Goal: Transaction & Acquisition: Book appointment/travel/reservation

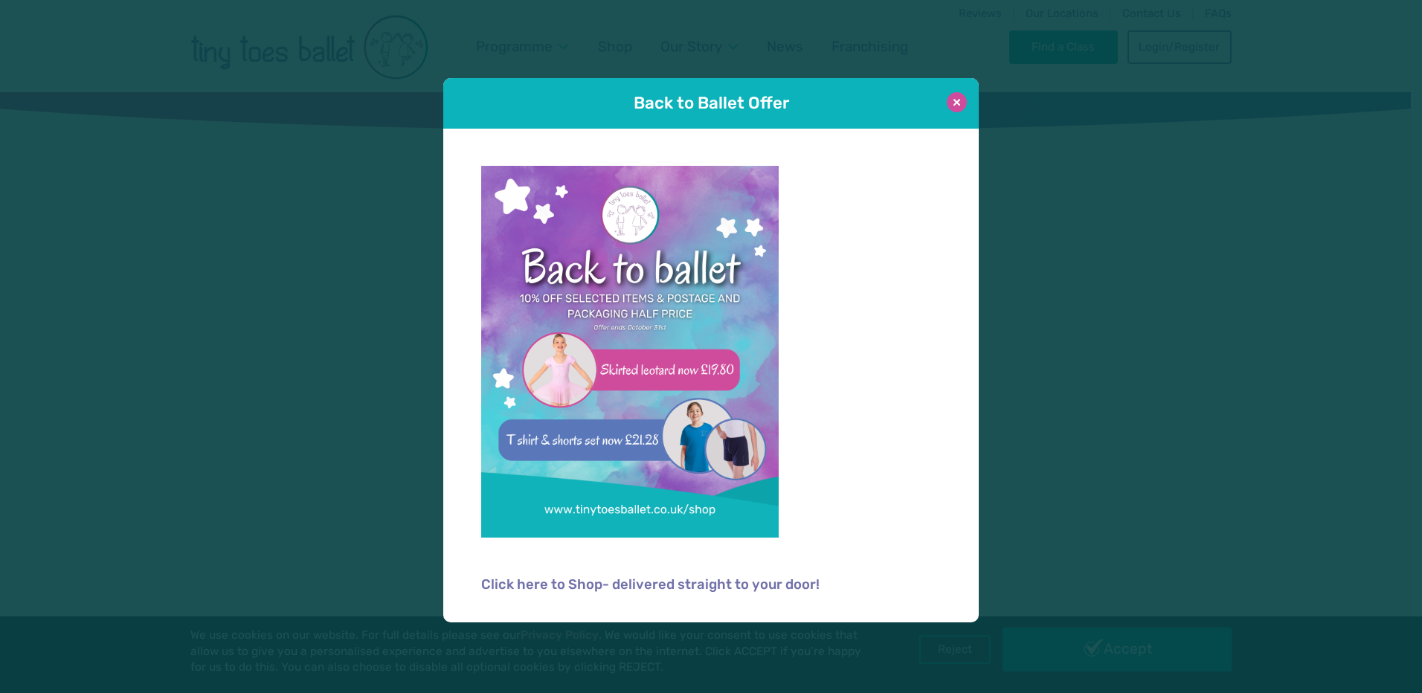
click at [959, 107] on button at bounding box center [957, 102] width 20 height 20
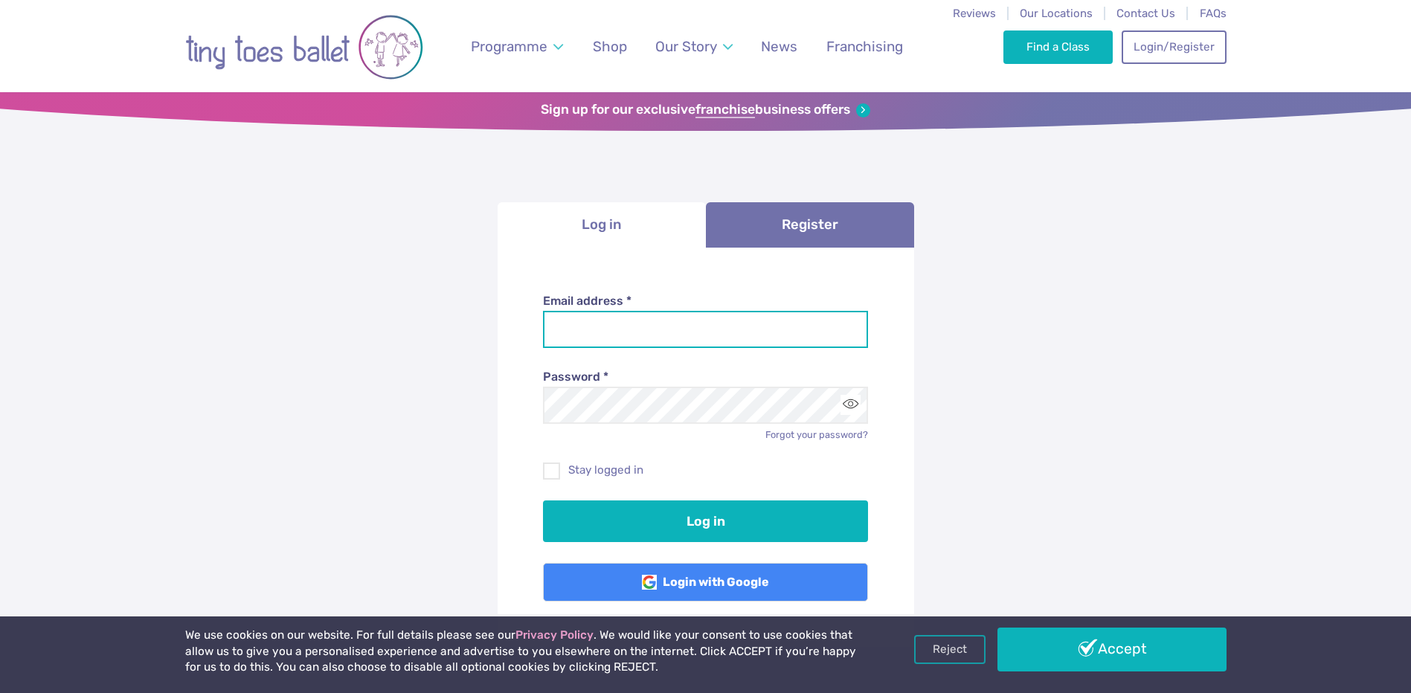
click at [675, 341] on input "Email address *" at bounding box center [705, 329] width 325 height 37
type input "**********"
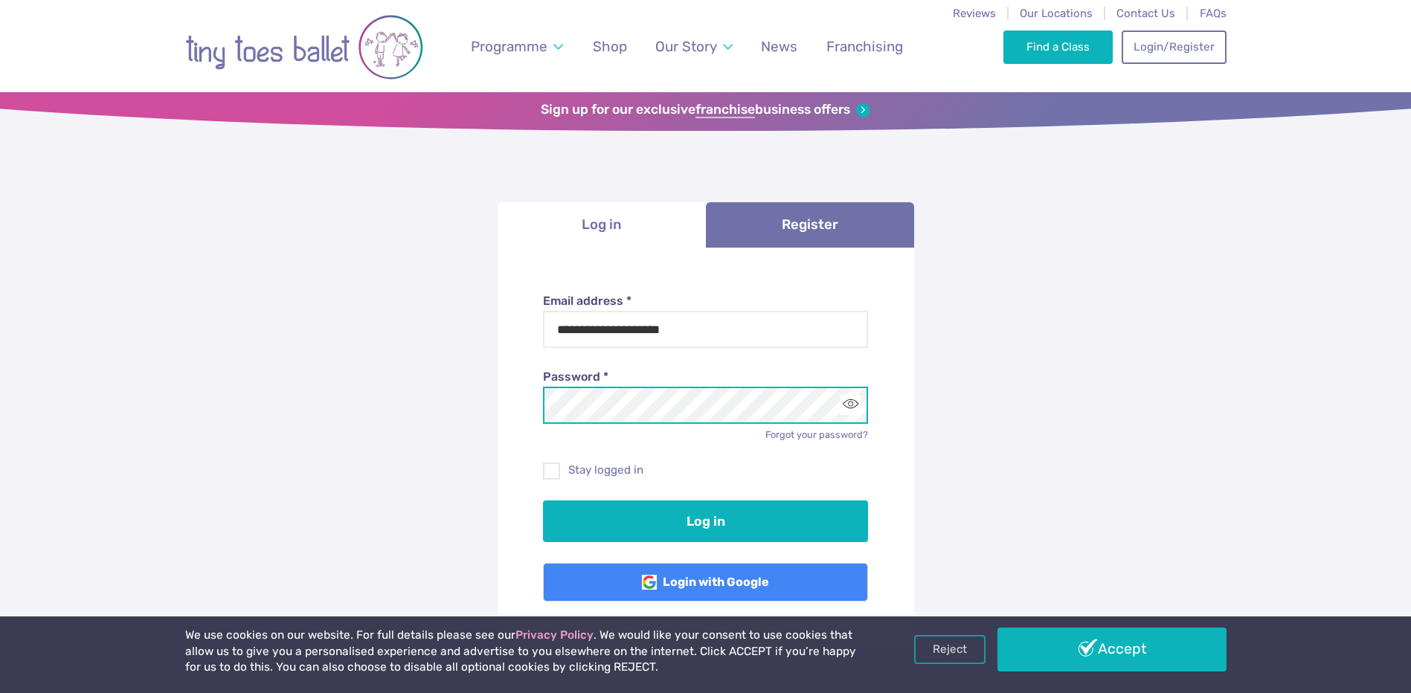
click at [543, 501] on button "Log in" at bounding box center [705, 522] width 325 height 42
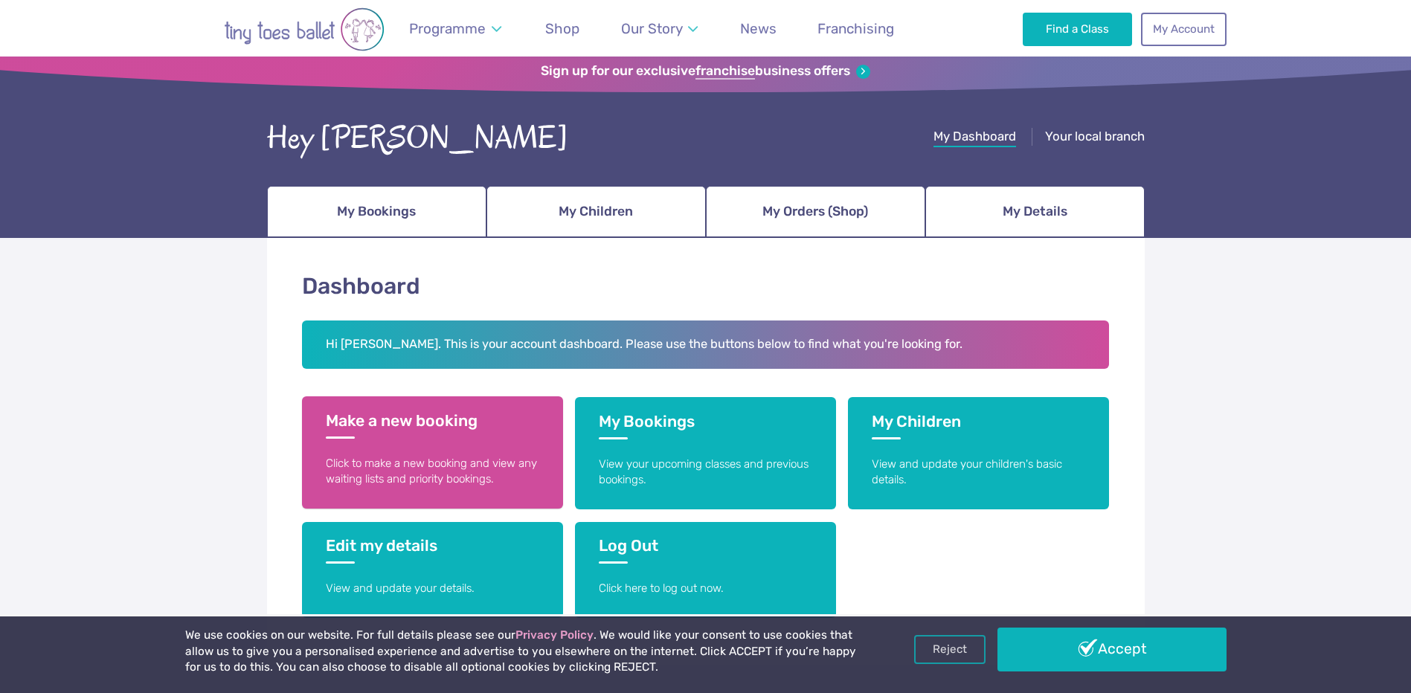
scroll to position [74, 0]
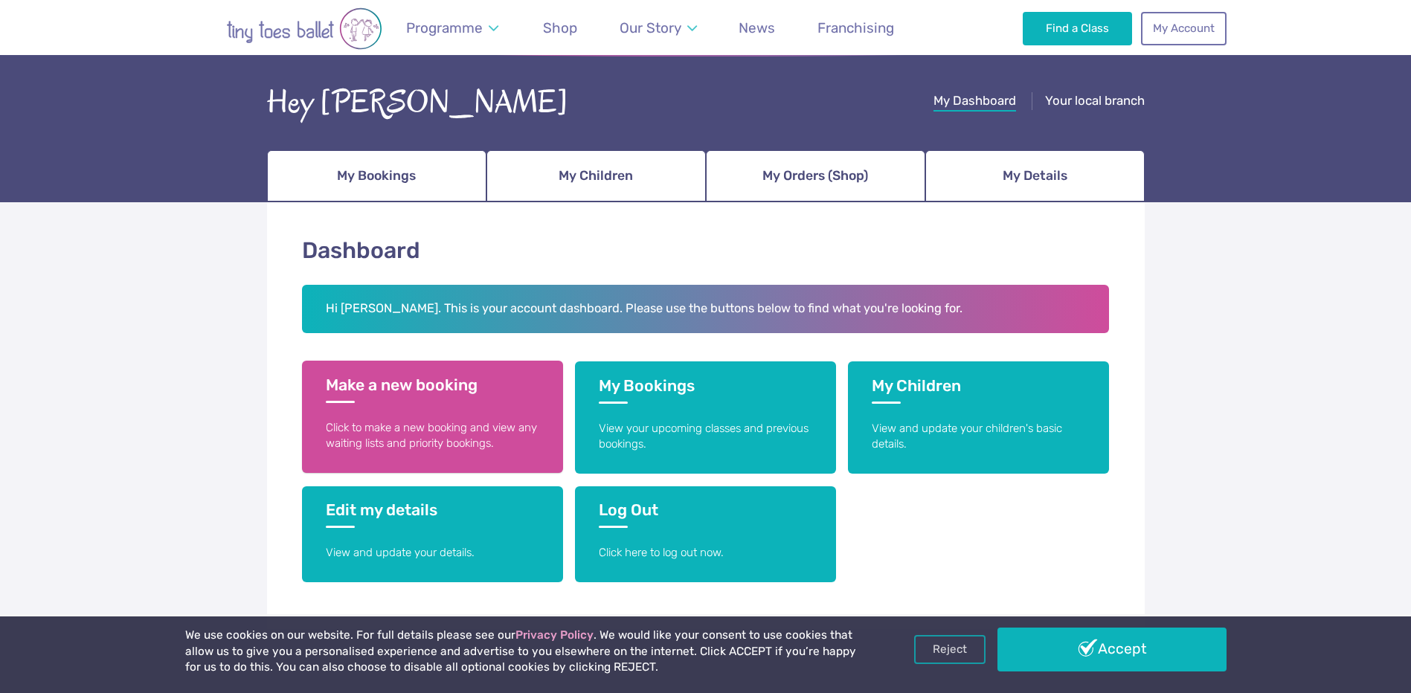
click at [356, 400] on h3 "Make a new booking" at bounding box center [433, 390] width 214 height 28
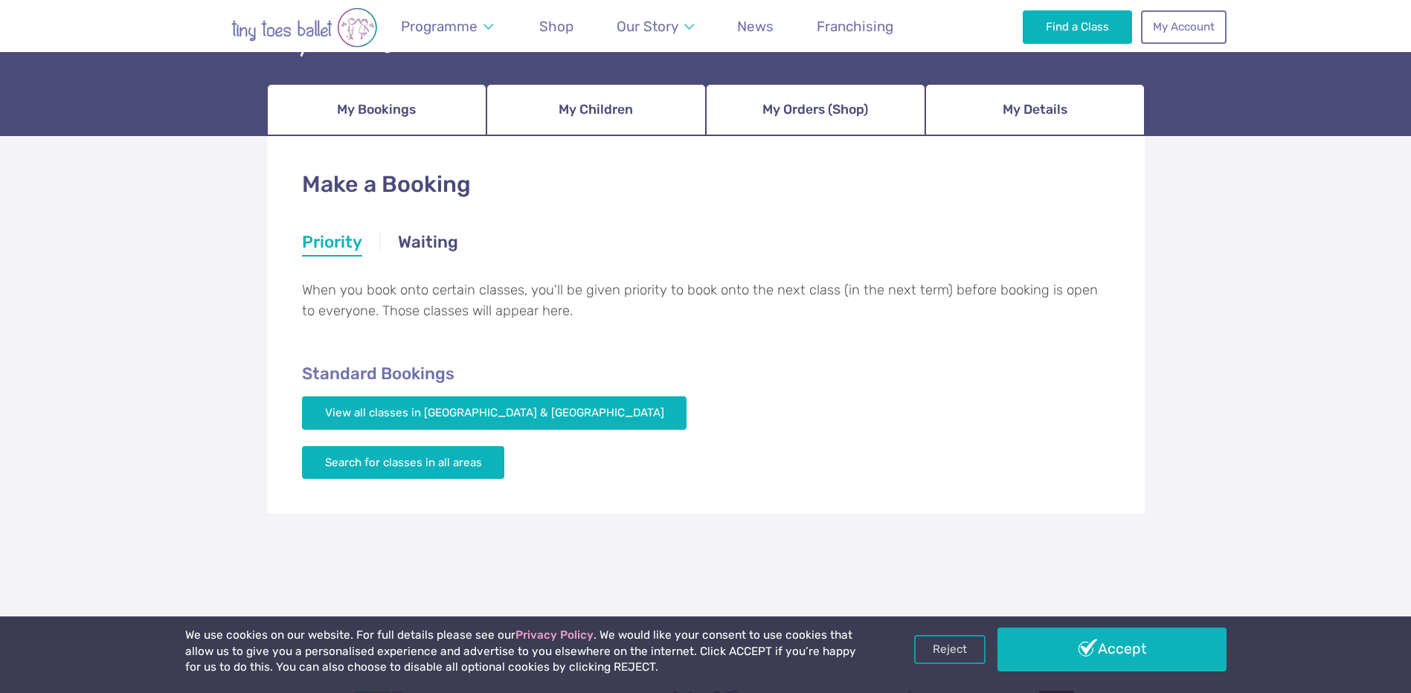
scroll to position [149, 0]
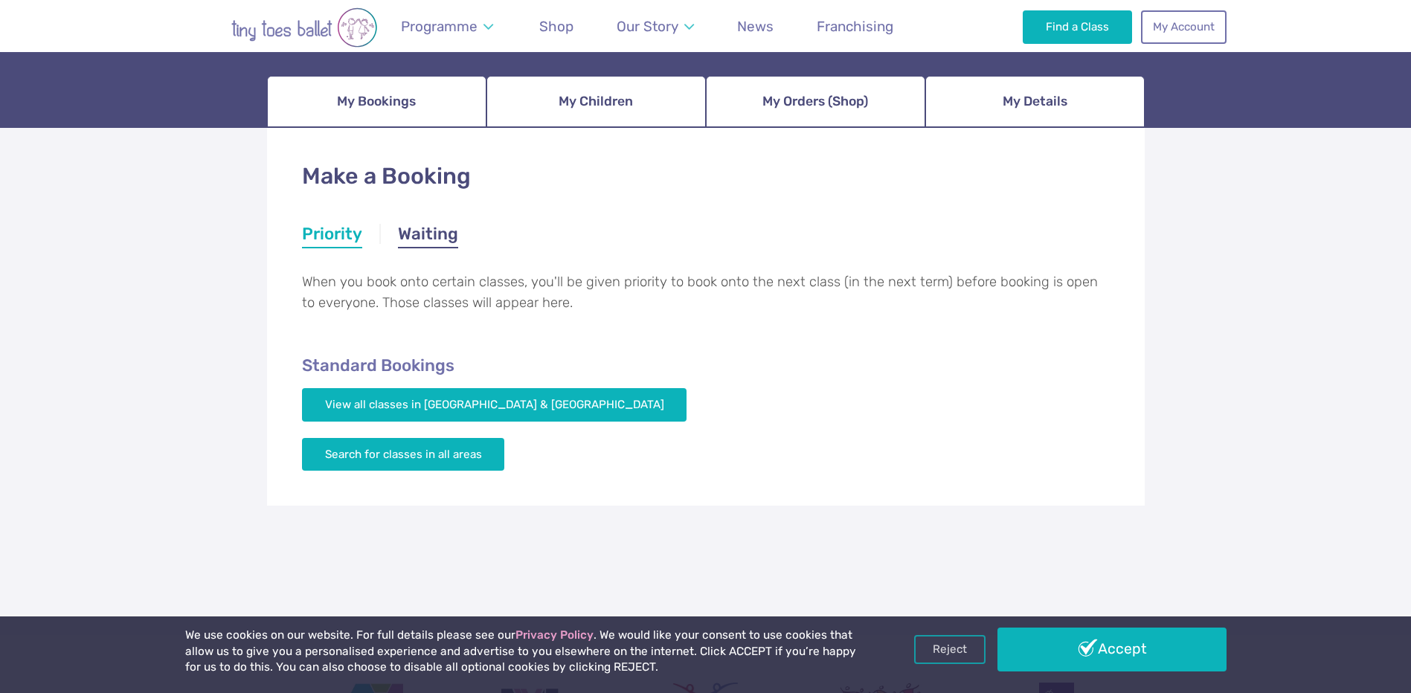
click at [423, 235] on link "Waiting" at bounding box center [428, 235] width 60 height 27
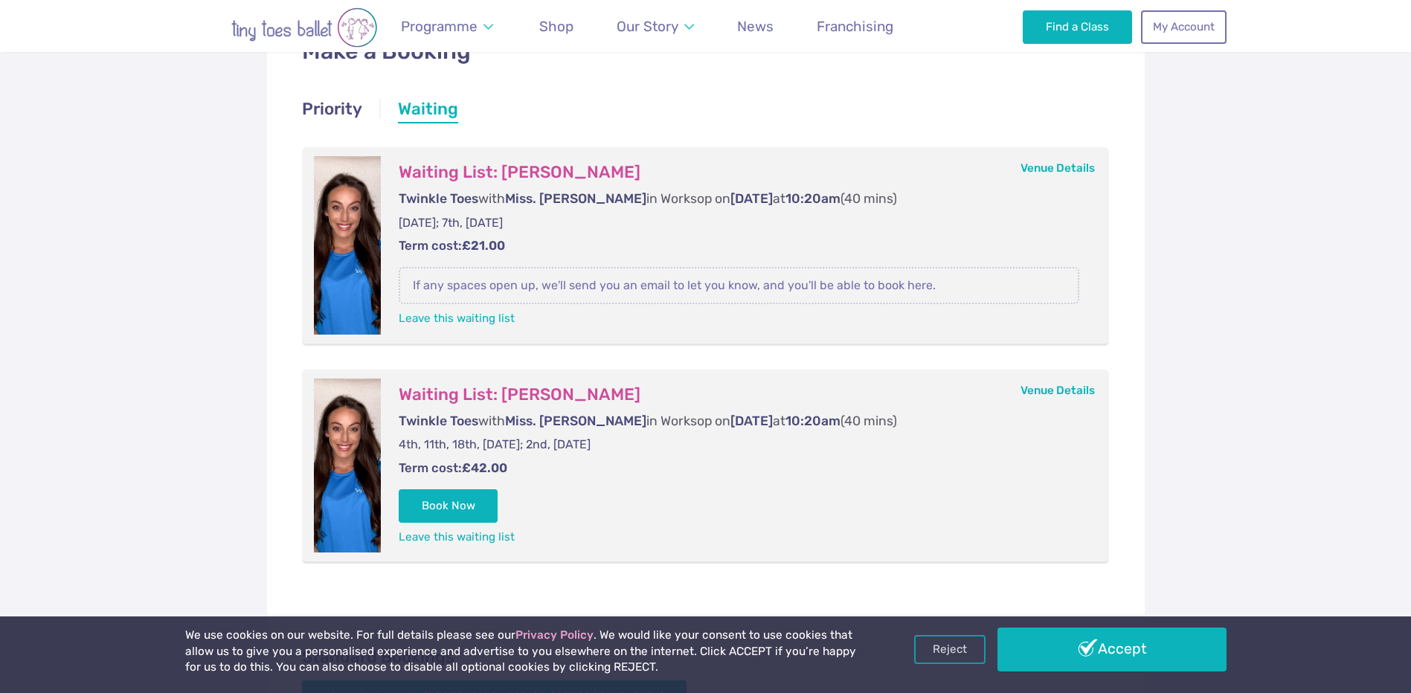
scroll to position [298, 0]
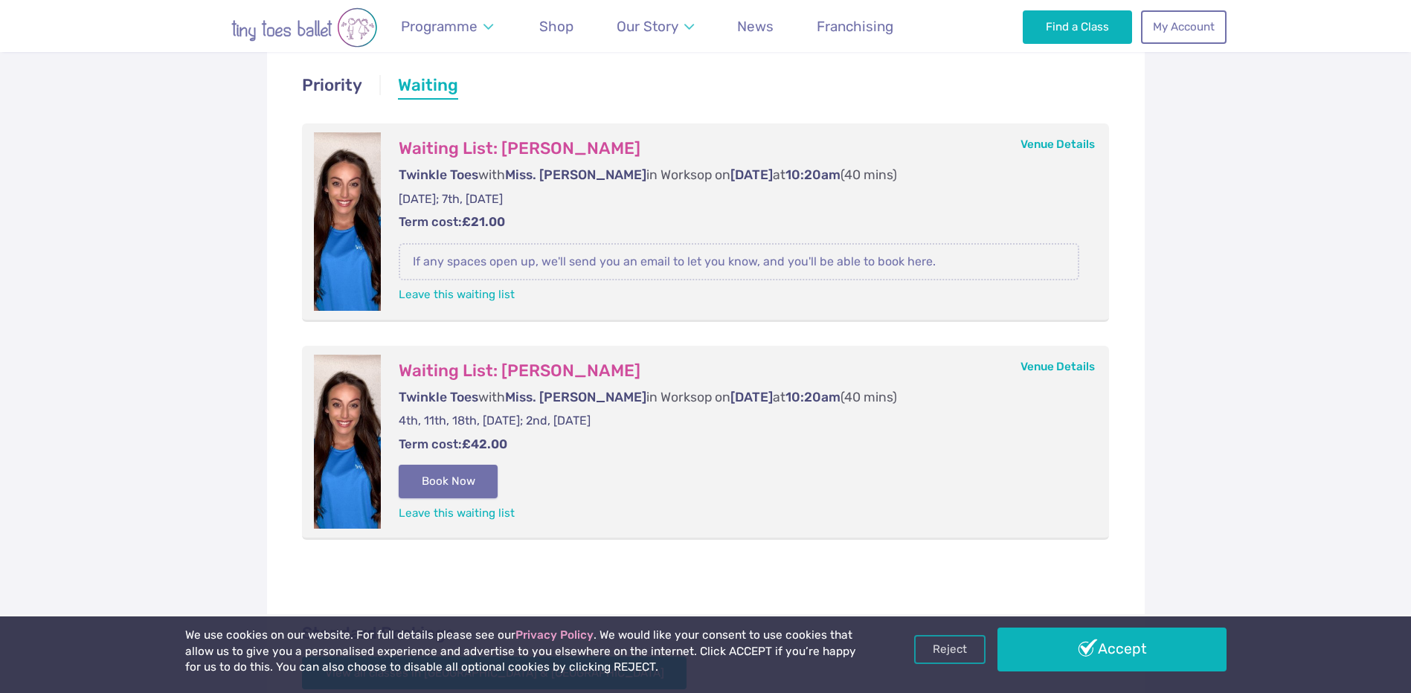
click at [469, 480] on button "Book Now" at bounding box center [449, 481] width 100 height 33
click at [1376, 336] on img at bounding box center [1377, 338] width 27 height 27
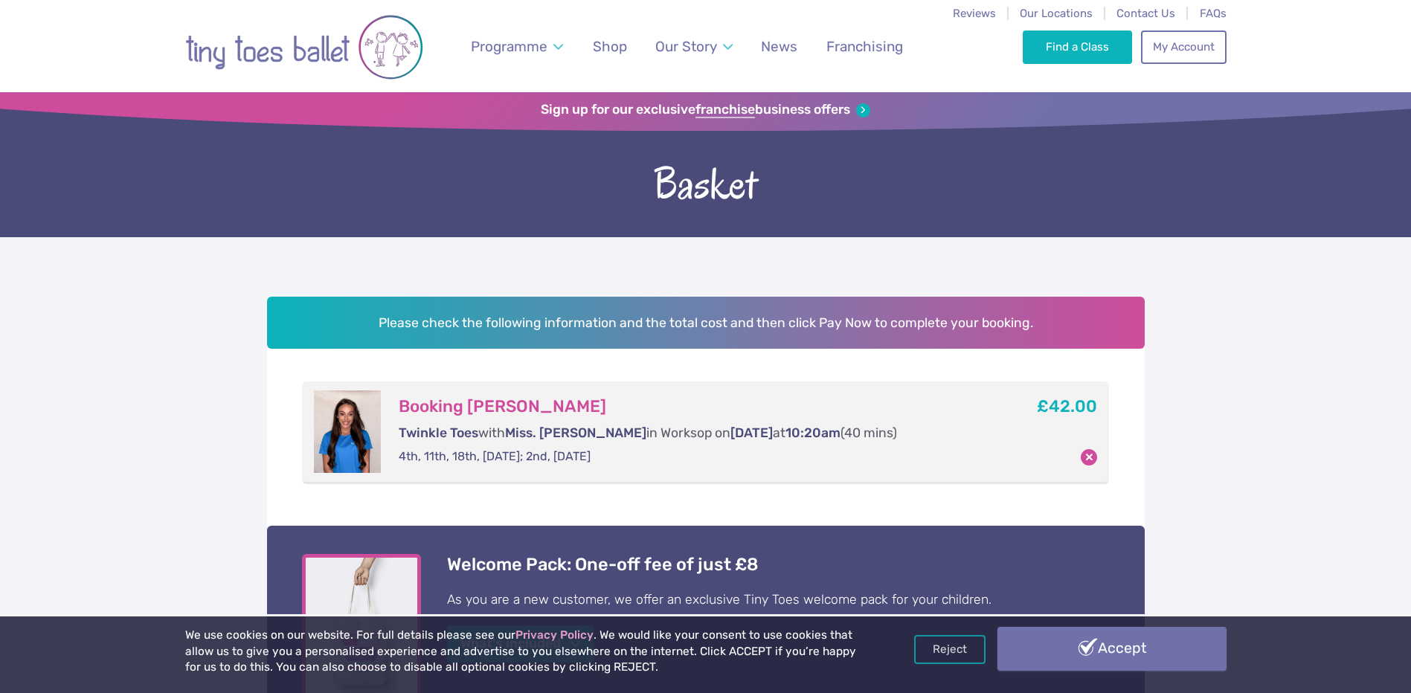
click at [1155, 658] on link "Accept" at bounding box center [1112, 648] width 229 height 43
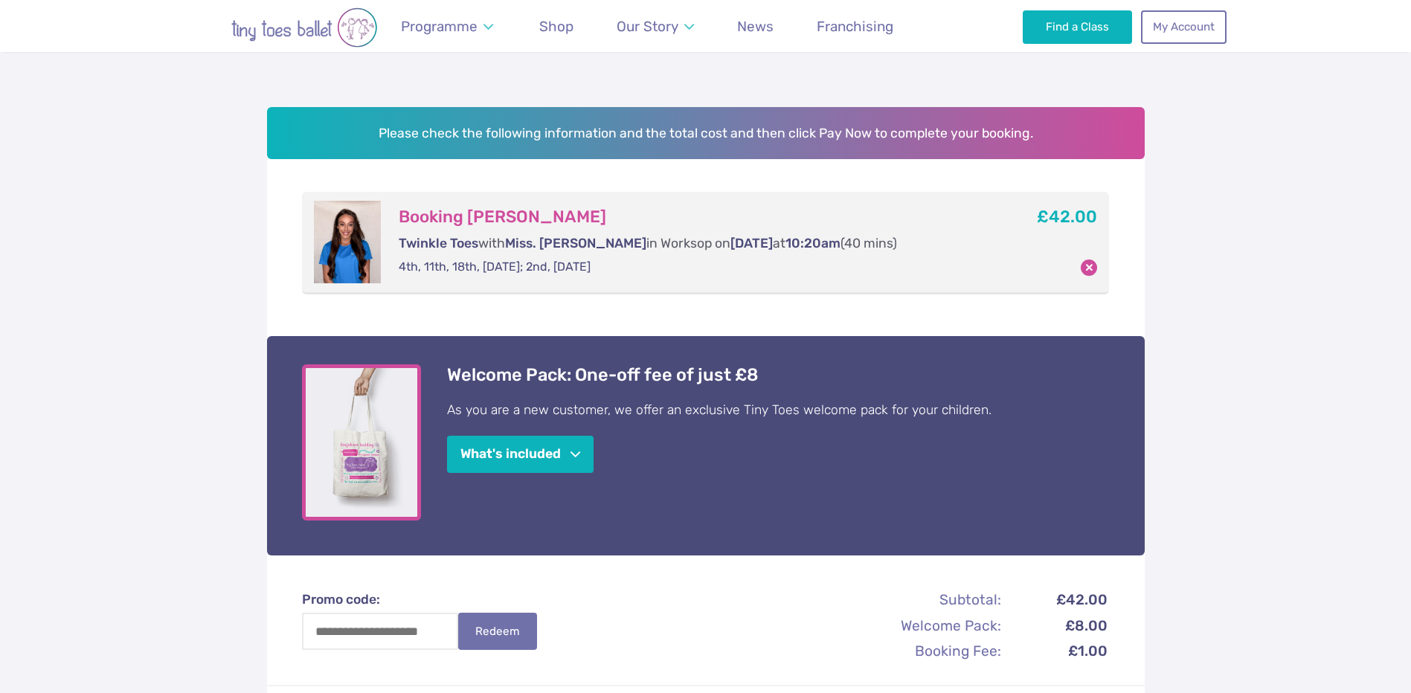
scroll to position [223, 0]
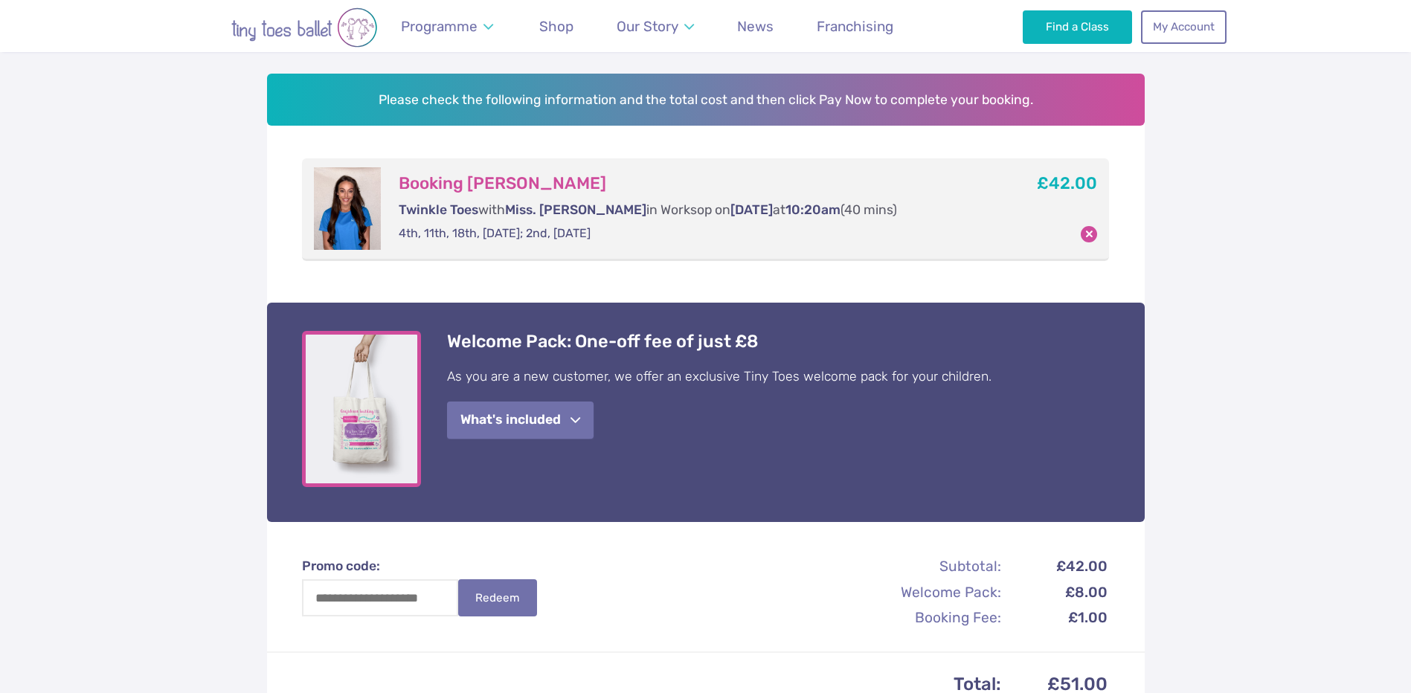
click at [580, 423] on span "button" at bounding box center [576, 420] width 10 height 11
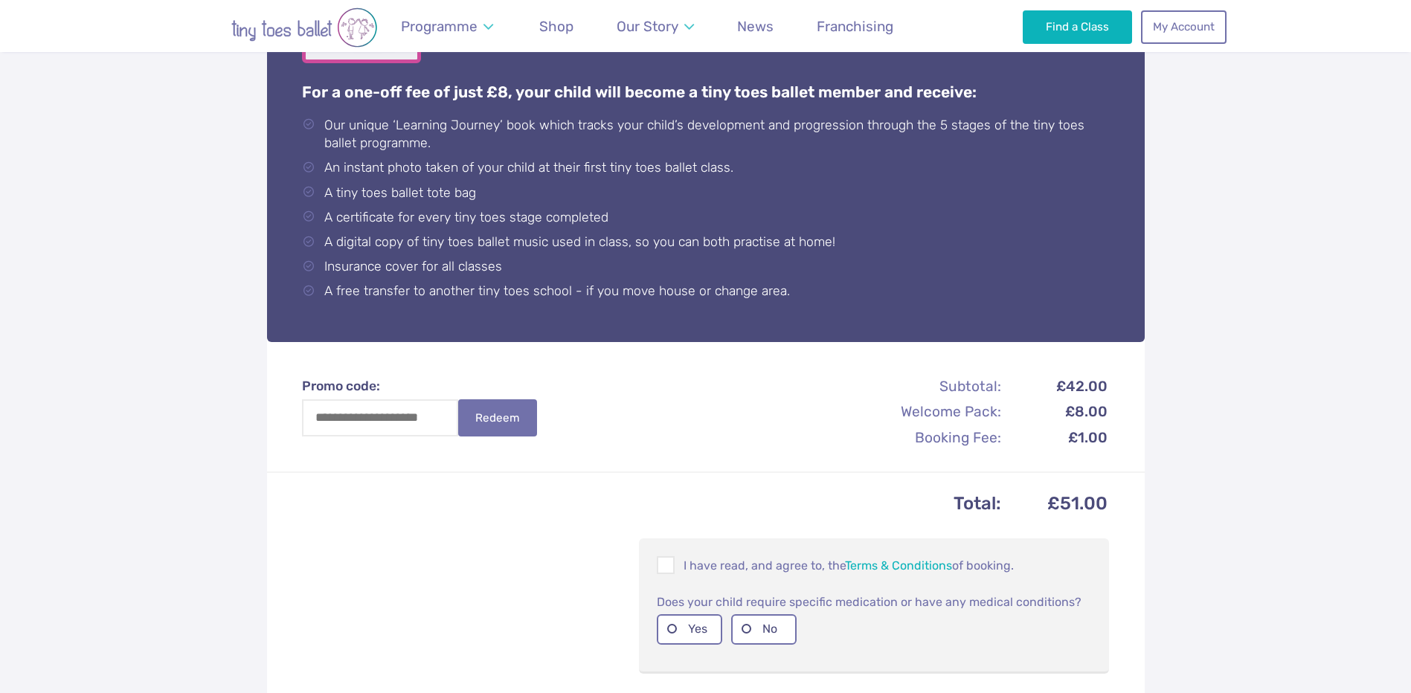
scroll to position [744, 0]
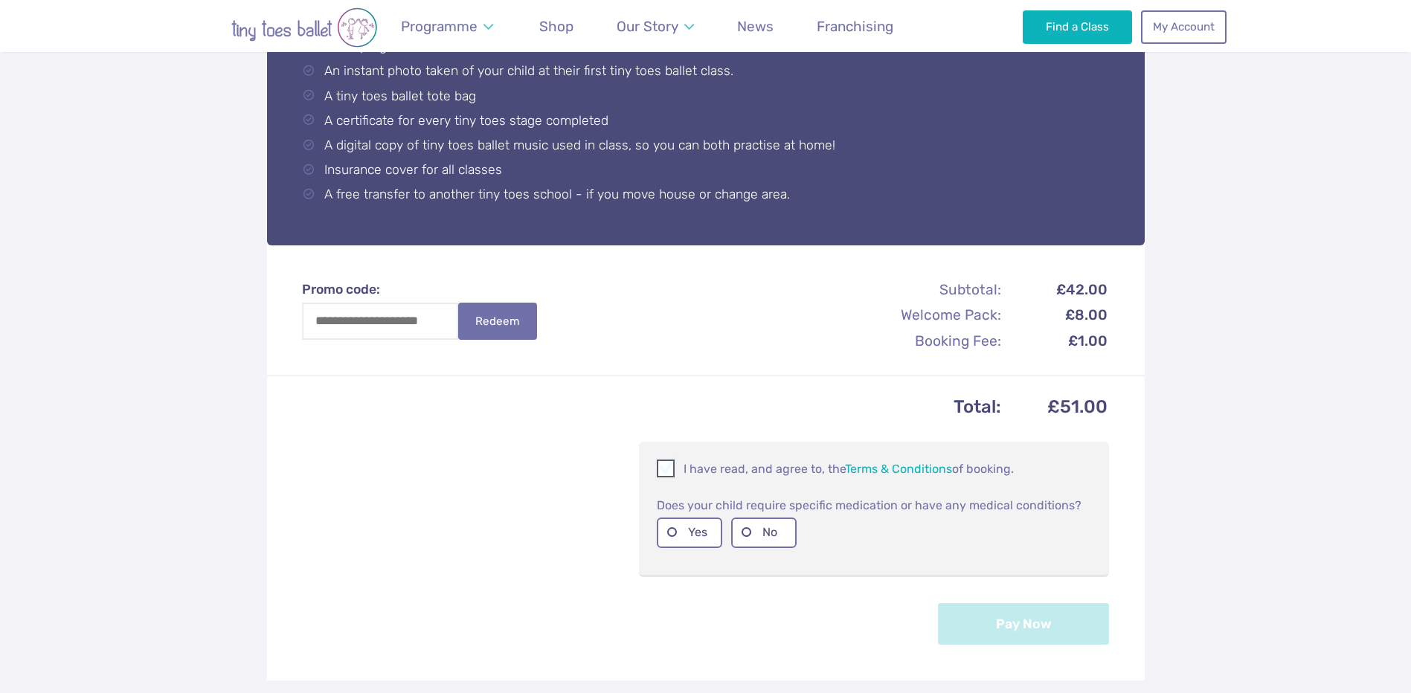
click at [662, 464] on span at bounding box center [666, 471] width 16 height 14
click at [760, 533] on label "No" at bounding box center [763, 533] width 65 height 31
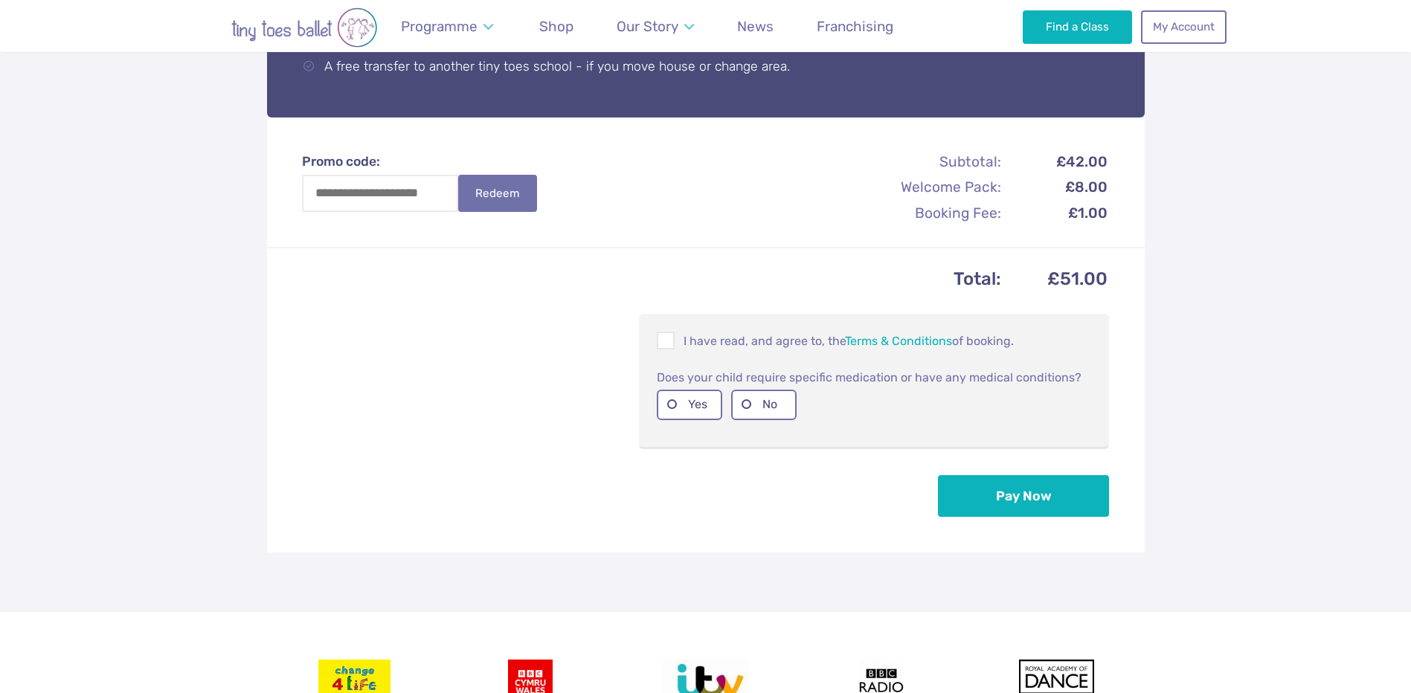
scroll to position [893, 0]
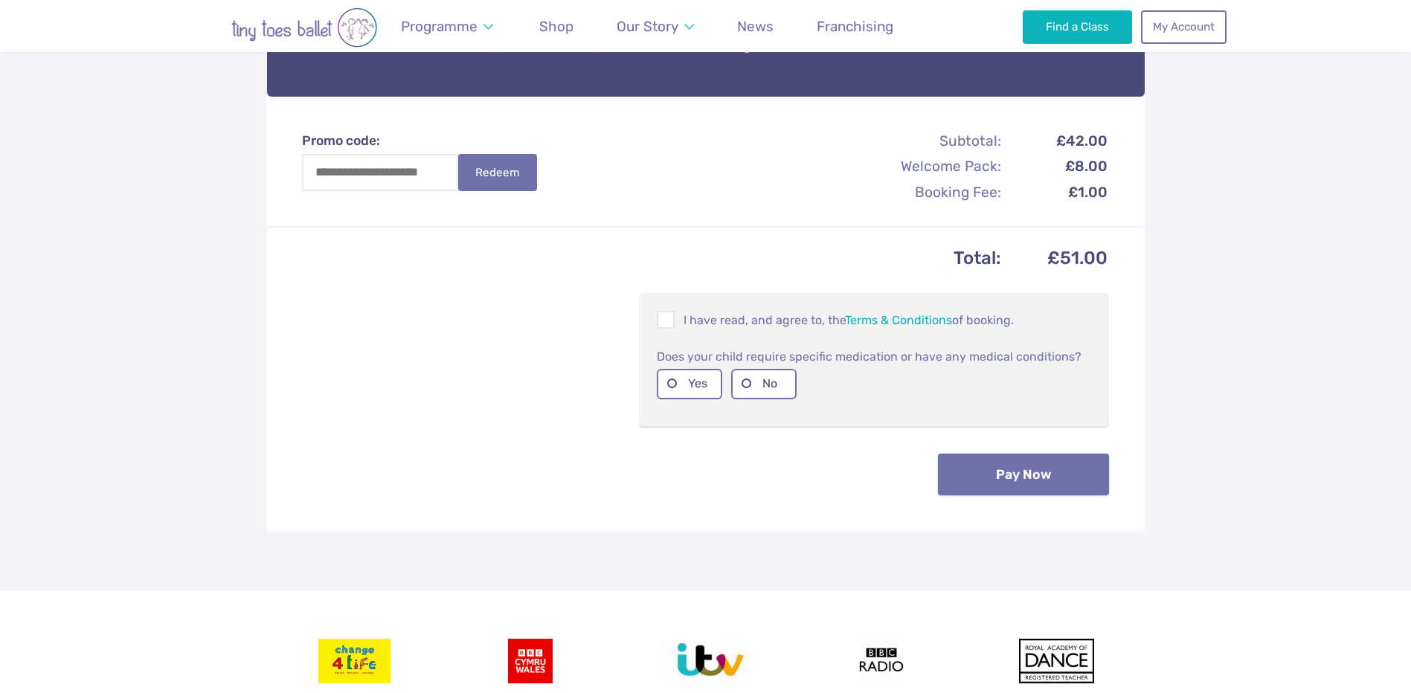
click at [1070, 481] on button "Pay Now" at bounding box center [1023, 475] width 171 height 42
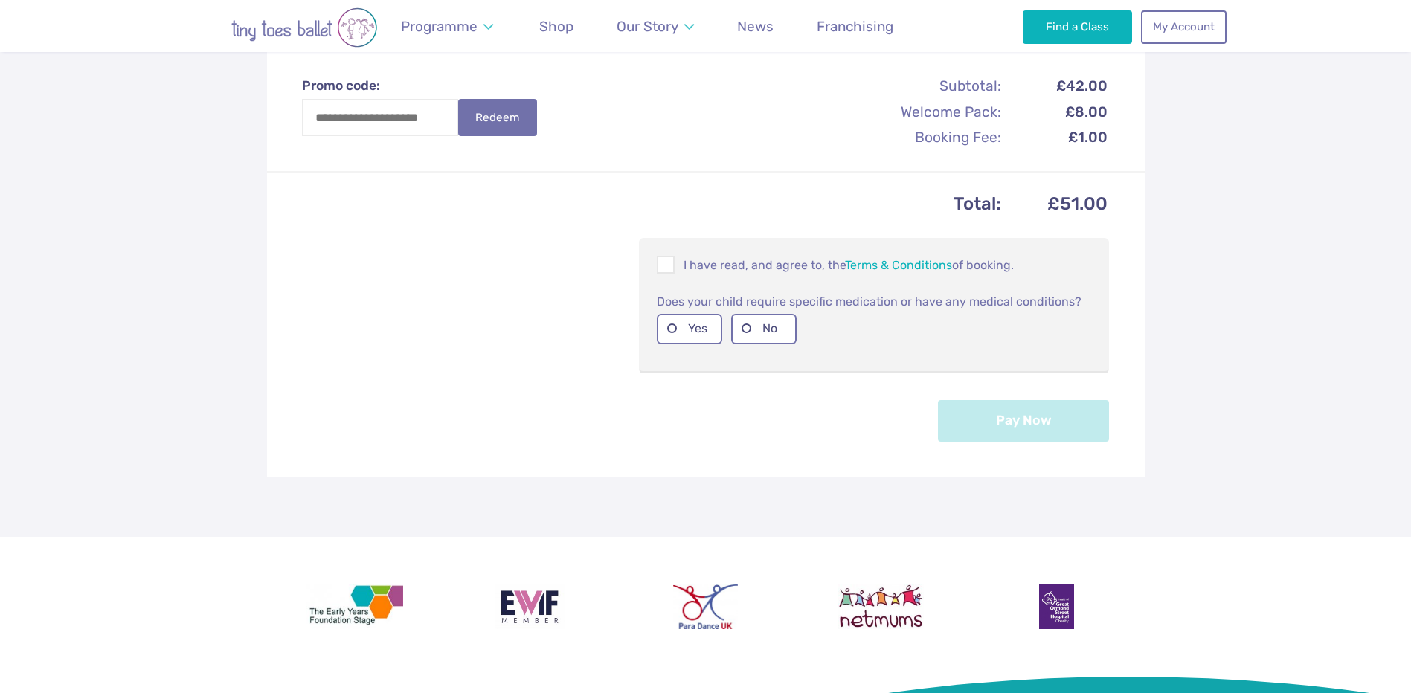
scroll to position [670, 0]
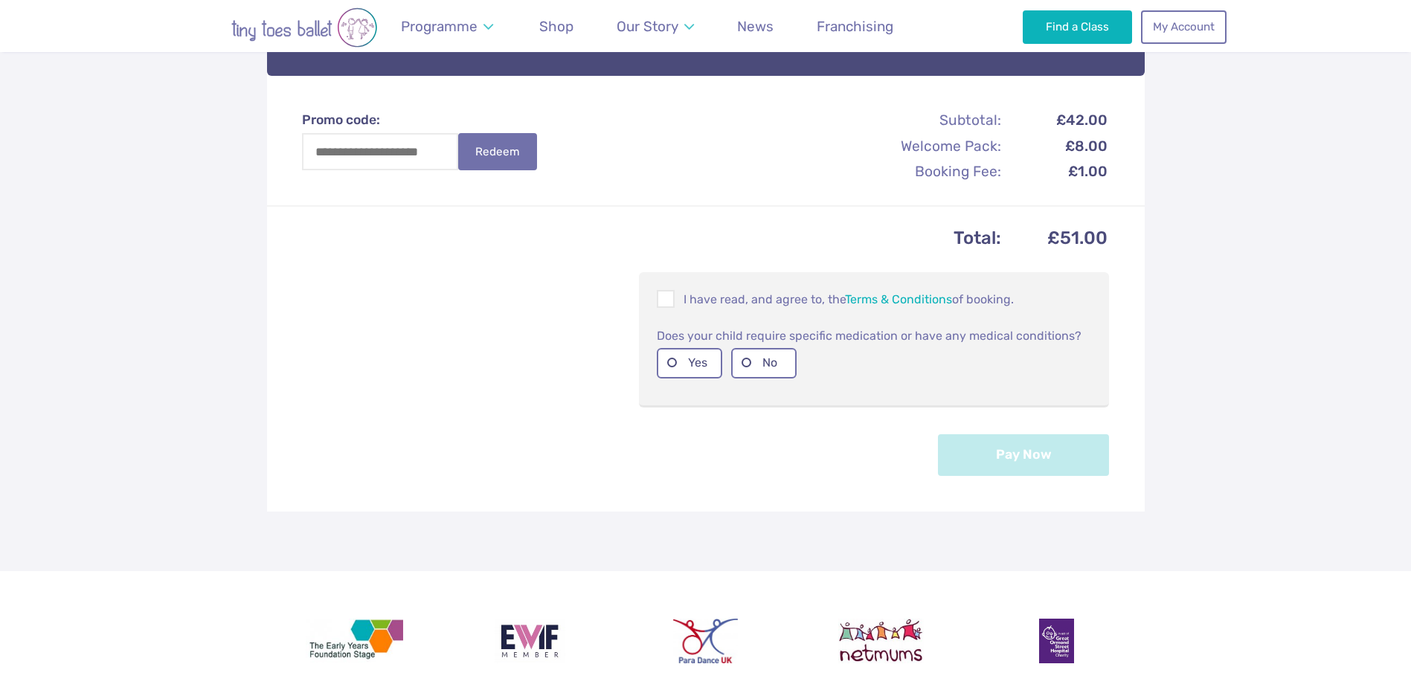
click at [853, 404] on form "I have read, and agree to, the Terms & Conditions of booking. Does your child r…" at bounding box center [874, 339] width 470 height 135
click at [1149, 409] on div "Please check the following information and the total cost and then click Pay No…" at bounding box center [705, 69] width 1411 height 1003
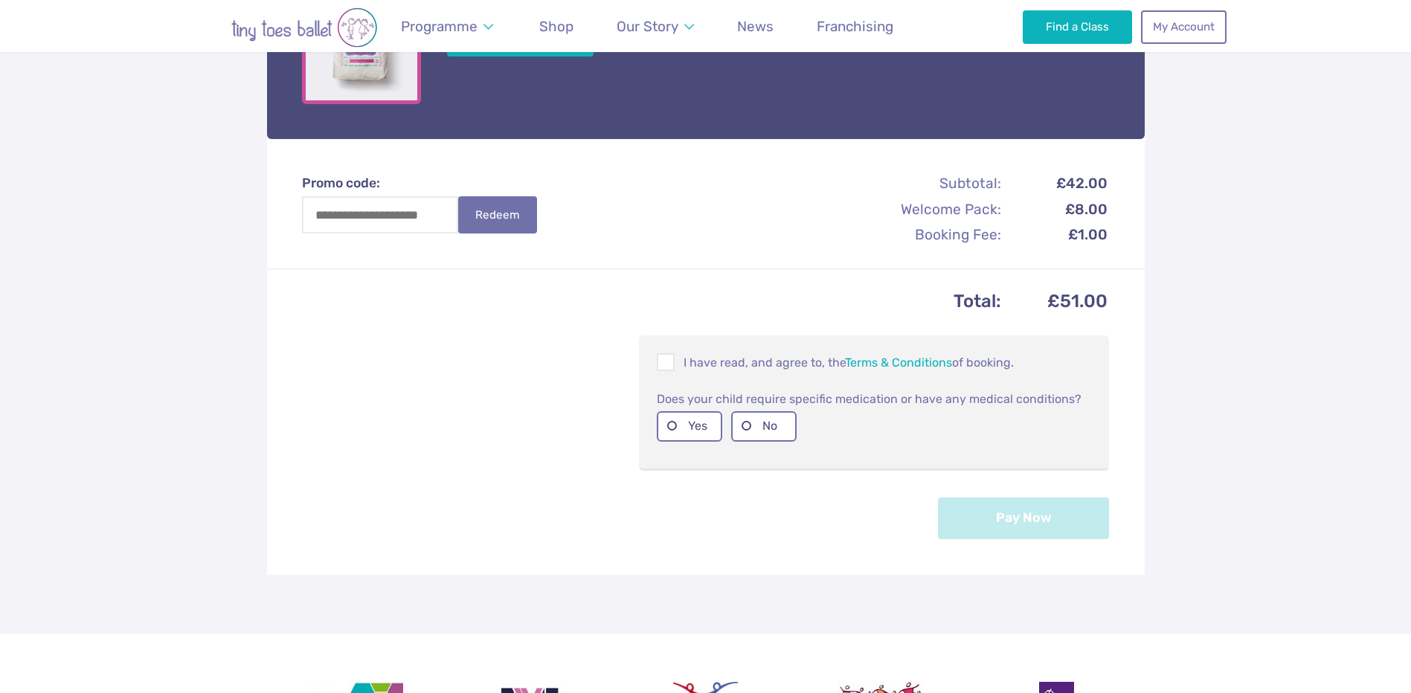
scroll to position [521, 0]
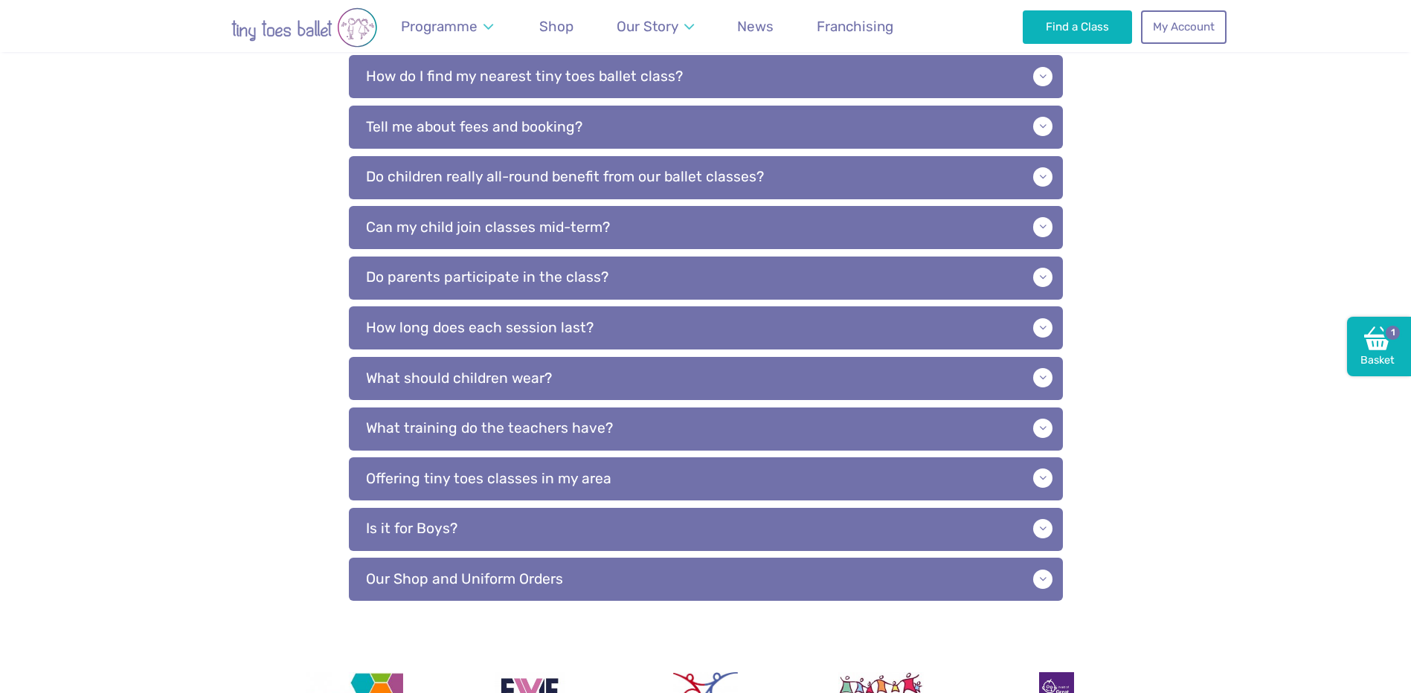
scroll to position [521, 0]
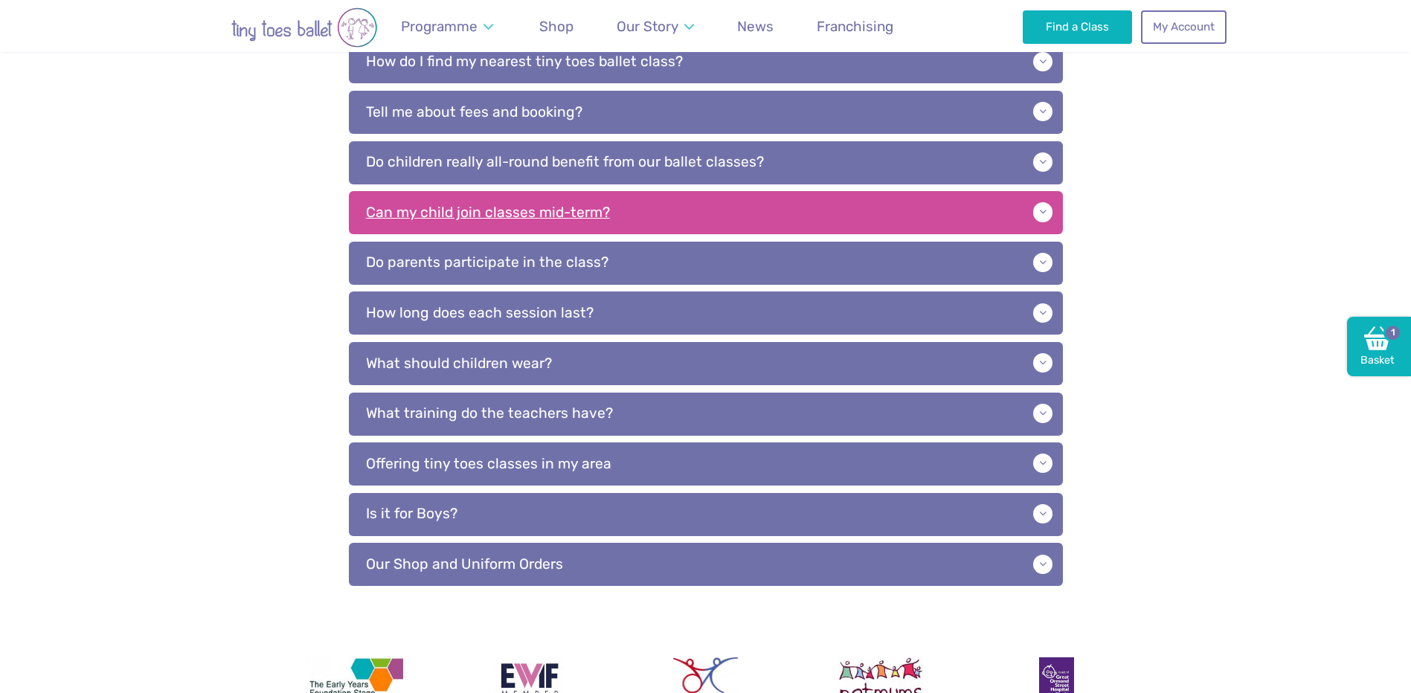
click at [481, 225] on p "Can my child join classes mid-term?" at bounding box center [706, 212] width 714 height 43
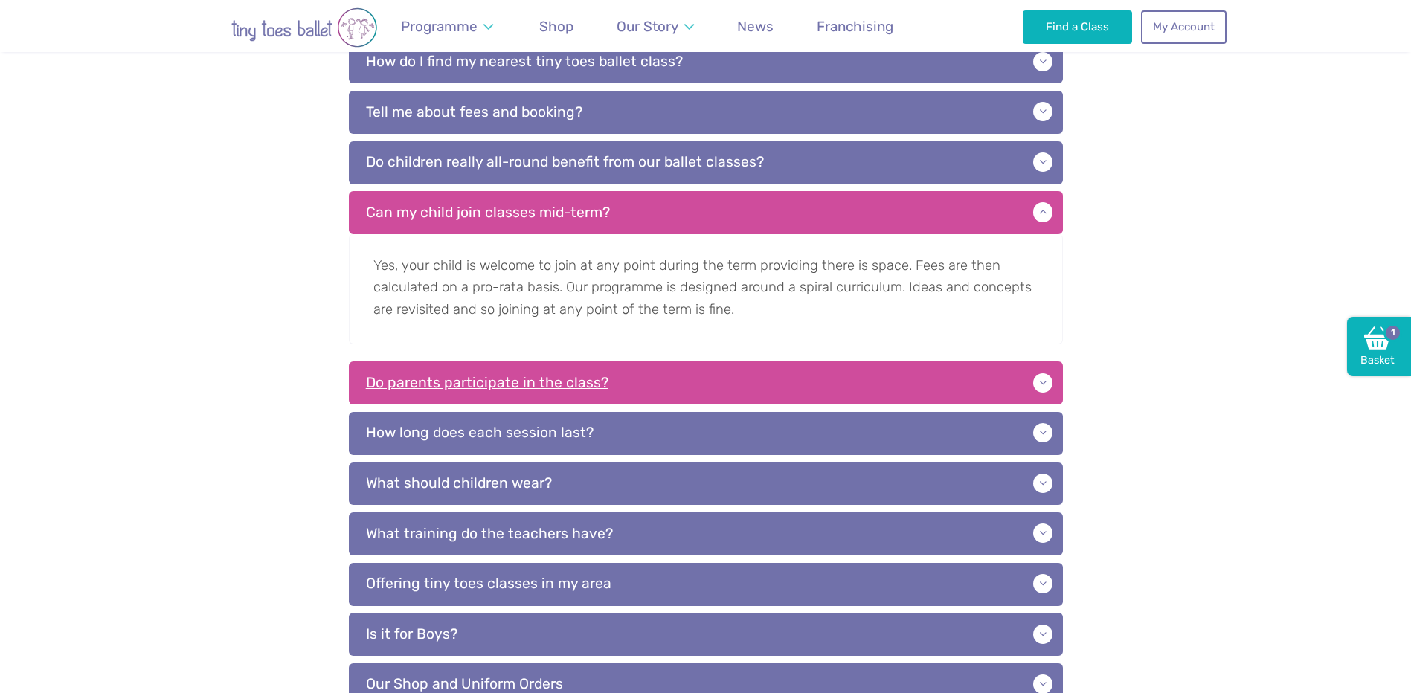
click at [580, 375] on p "Do parents participate in the class?" at bounding box center [706, 383] width 714 height 43
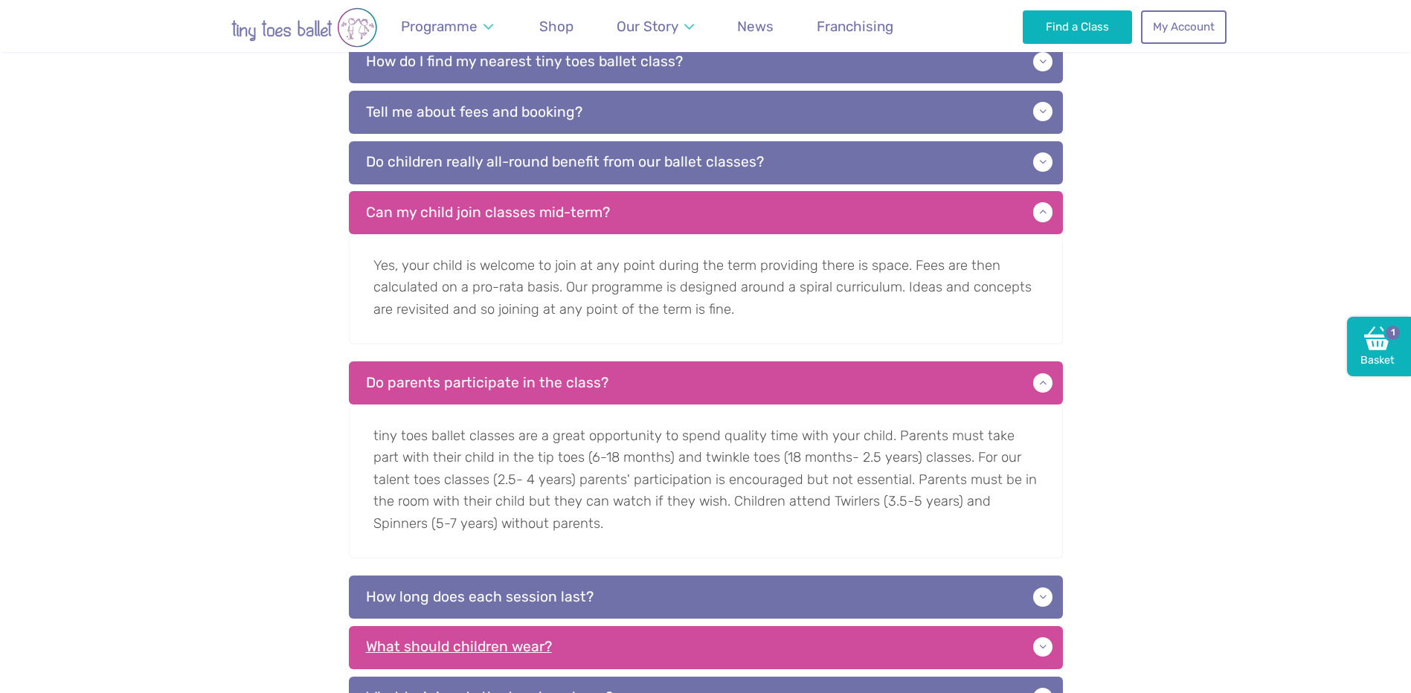
click at [530, 646] on p "What should children wear?" at bounding box center [706, 647] width 714 height 43
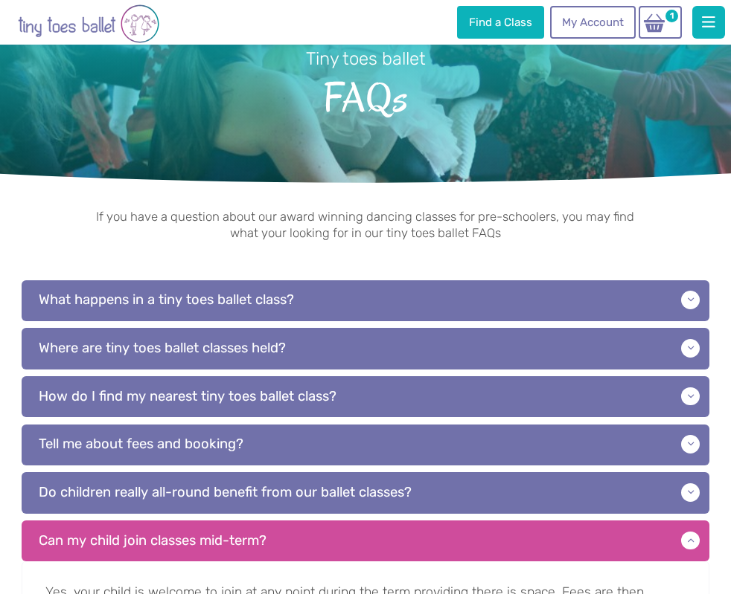
scroll to position [42, 0]
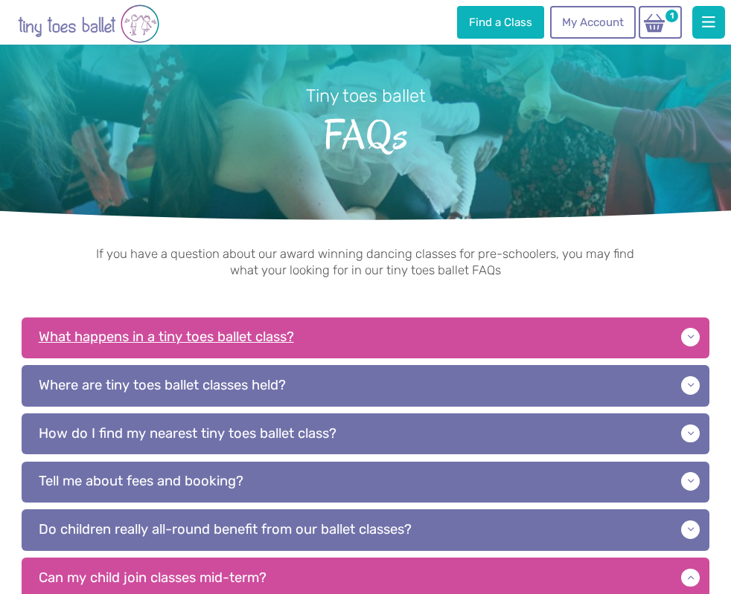
click at [379, 330] on p "What happens in a tiny toes ballet class?" at bounding box center [365, 338] width 687 height 41
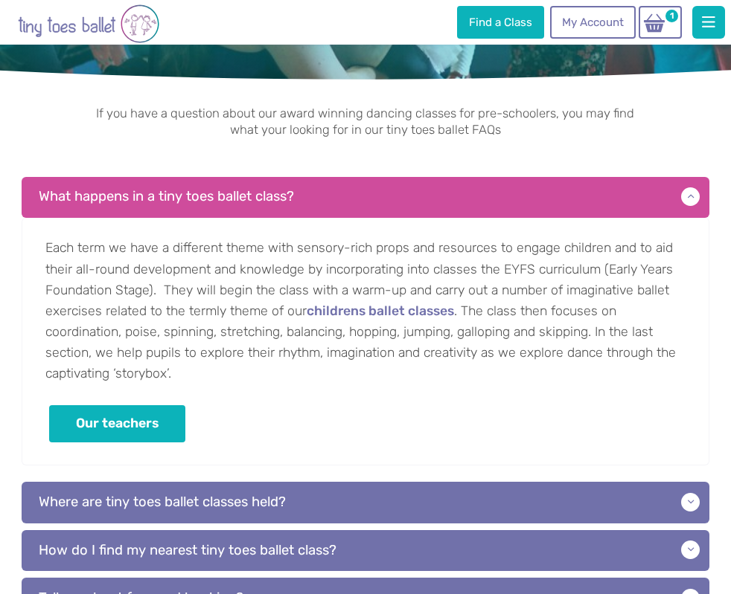
scroll to position [190, 0]
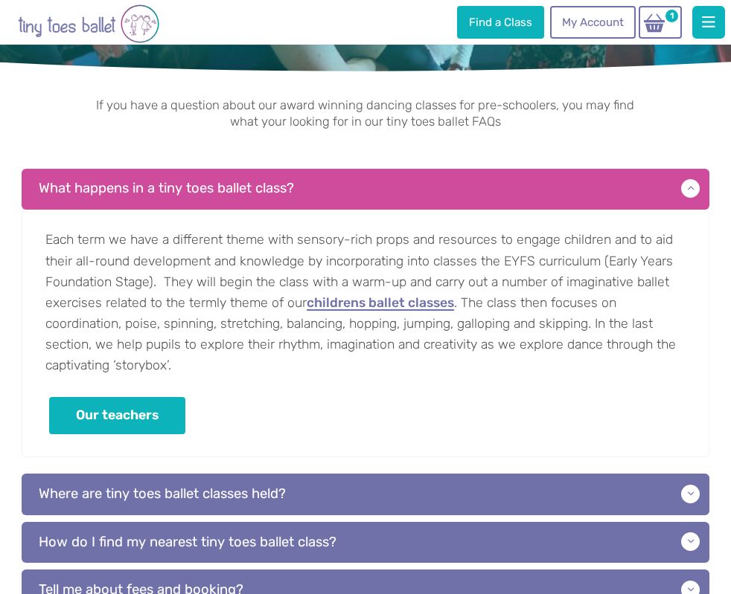
click at [398, 304] on link "childrens ballet classes" at bounding box center [379, 304] width 147 height 15
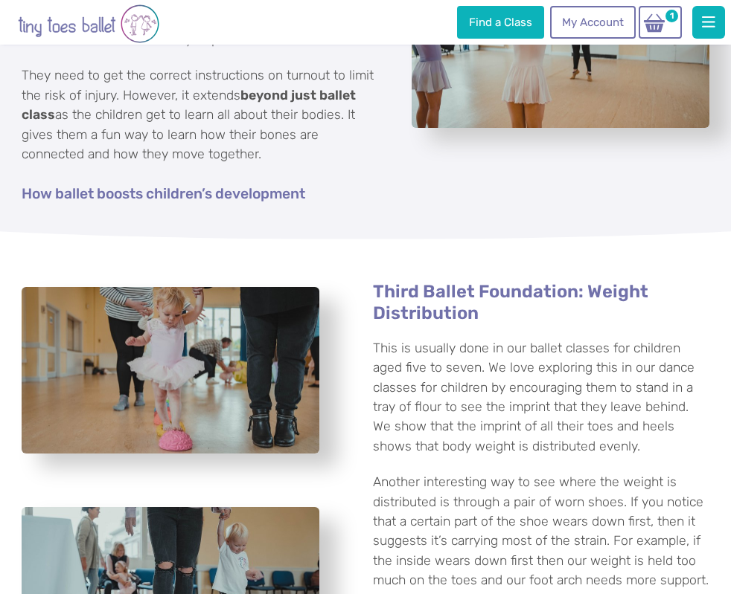
scroll to position [1265, 0]
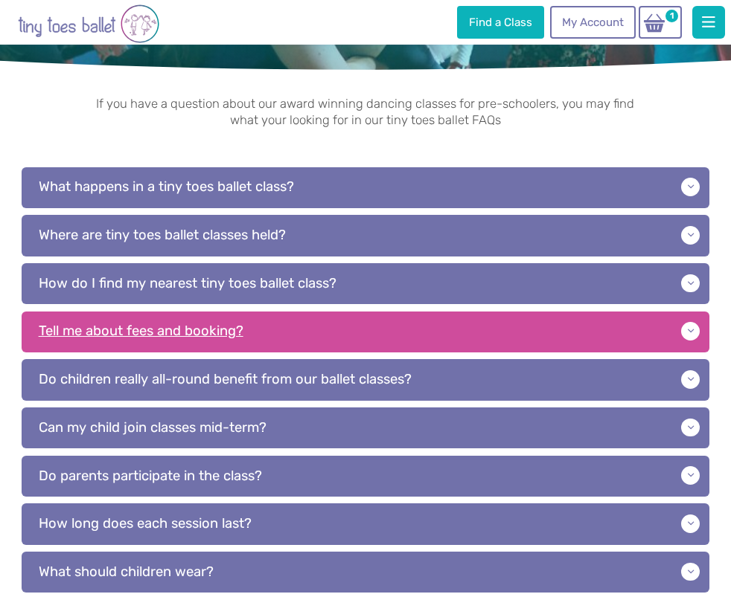
scroll to position [192, 0]
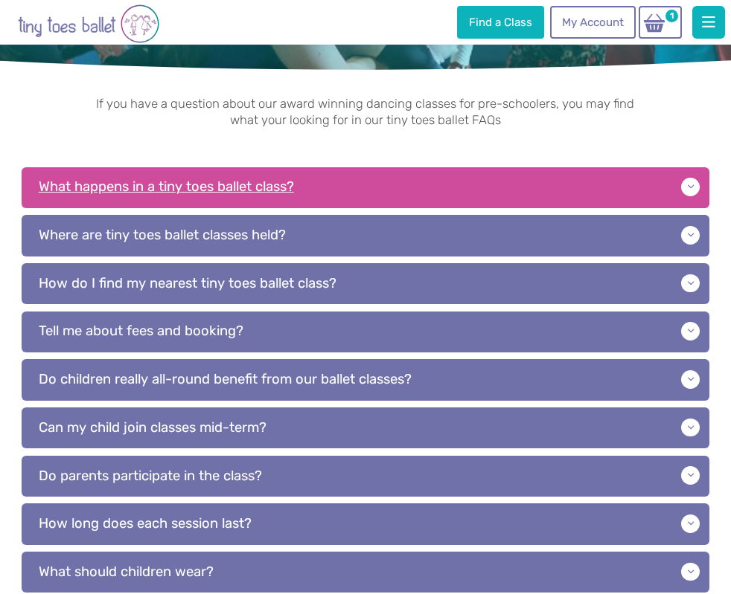
click at [352, 190] on p "What happens in a tiny toes ballet class?" at bounding box center [365, 187] width 687 height 41
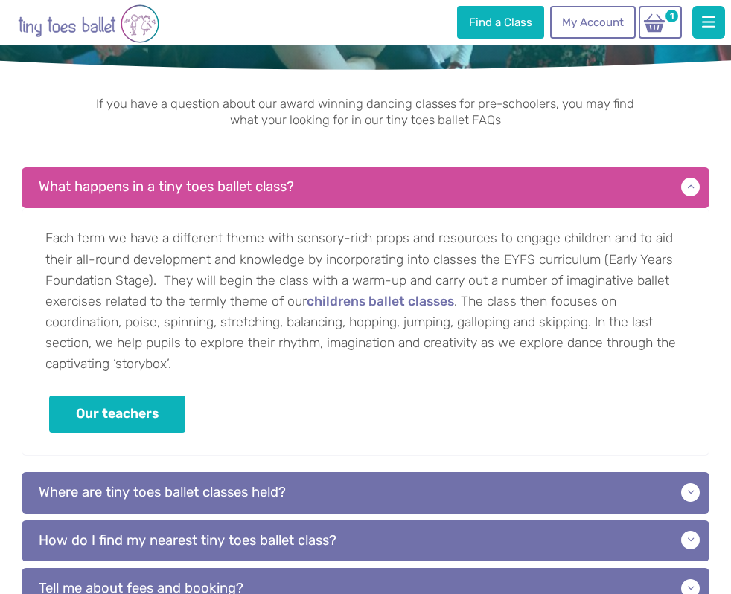
click at [130, 394] on p "Each term we have a different theme with sensory-rich props and resources to en…" at bounding box center [365, 332] width 687 height 248
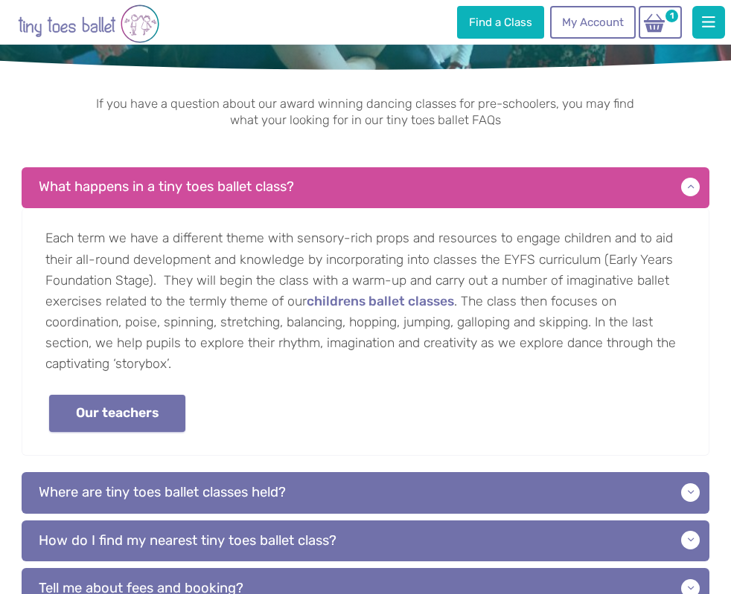
click at [135, 403] on link "Our teachers" at bounding box center [117, 414] width 136 height 38
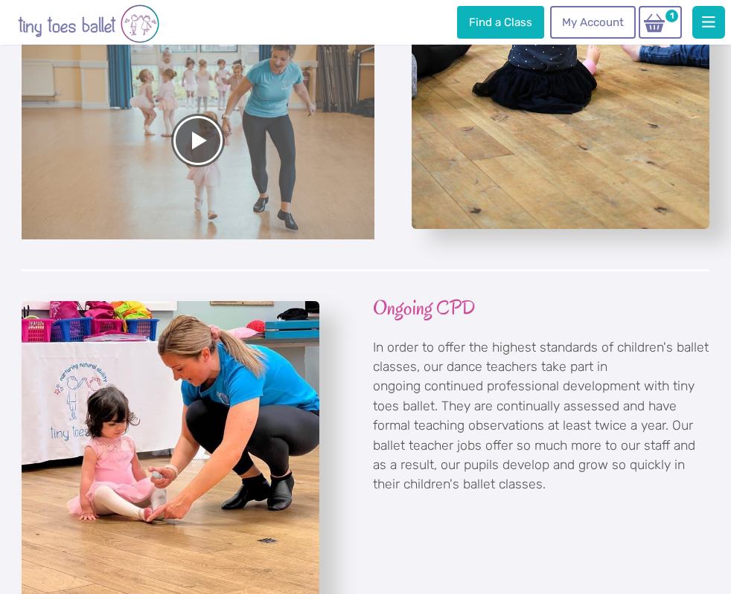
scroll to position [1637, 0]
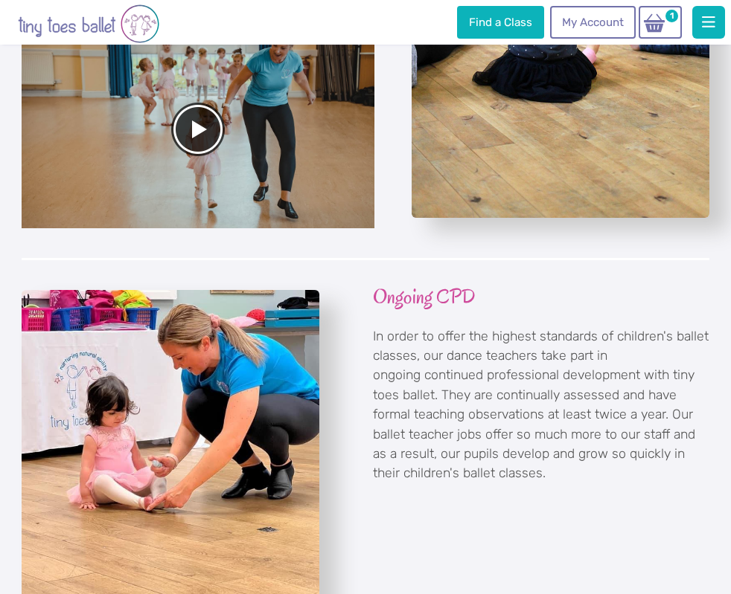
click at [187, 129] on div at bounding box center [198, 129] width 352 height 198
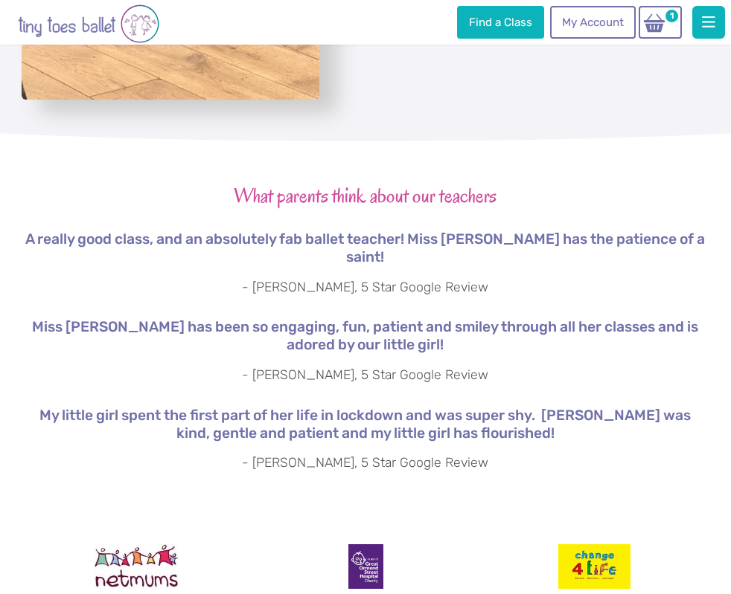
scroll to position [2232, 0]
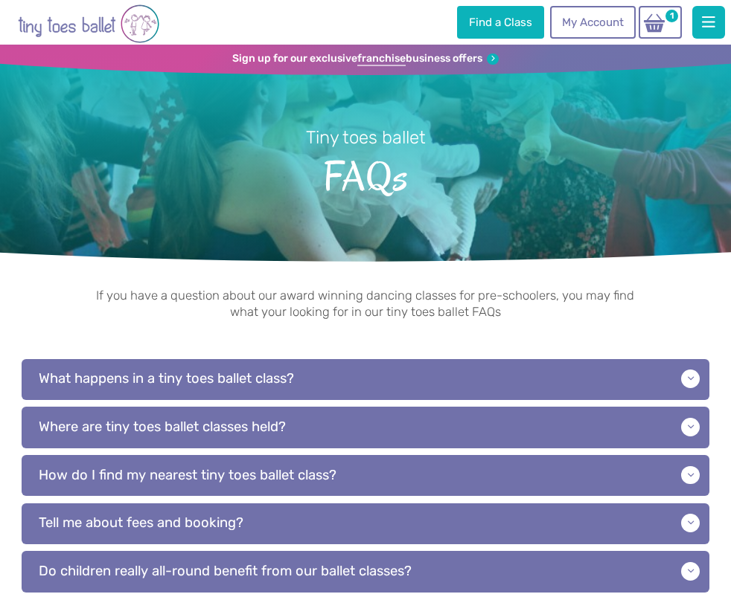
scroll to position [193, 0]
